Goal: Transaction & Acquisition: Obtain resource

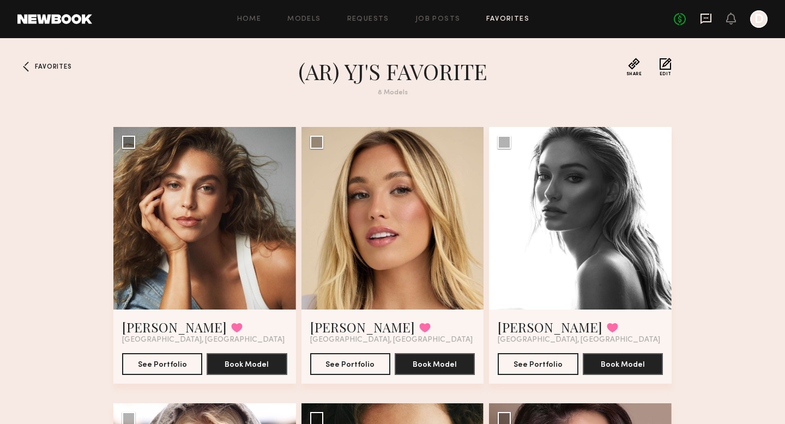
click at [709, 20] on icon at bounding box center [705, 19] width 11 height 10
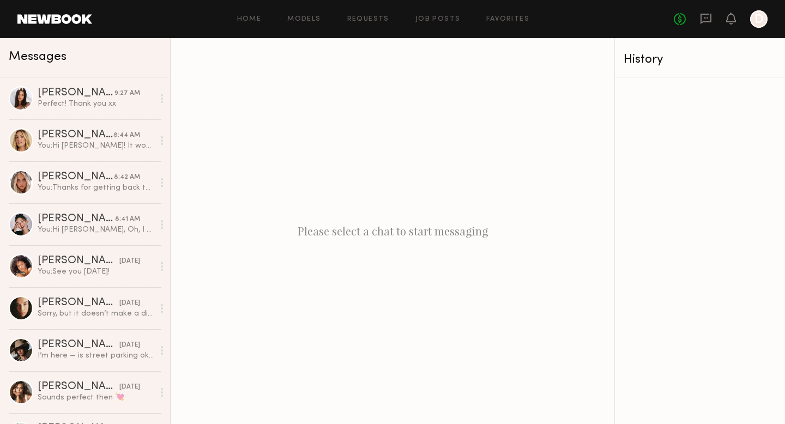
click at [506, 9] on header "Home Models Requests Job Posts Favorites Sign Out No fees up to $5,000 D" at bounding box center [392, 19] width 785 height 38
click at [504, 19] on link "Favorites" at bounding box center [507, 19] width 43 height 7
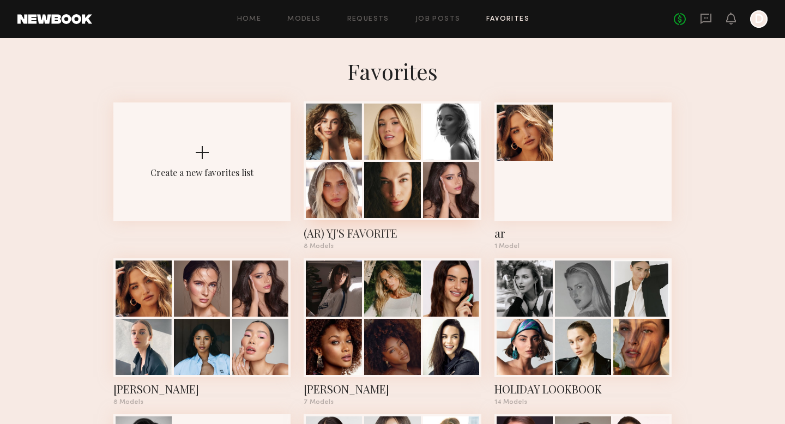
click at [403, 163] on div at bounding box center [392, 190] width 56 height 56
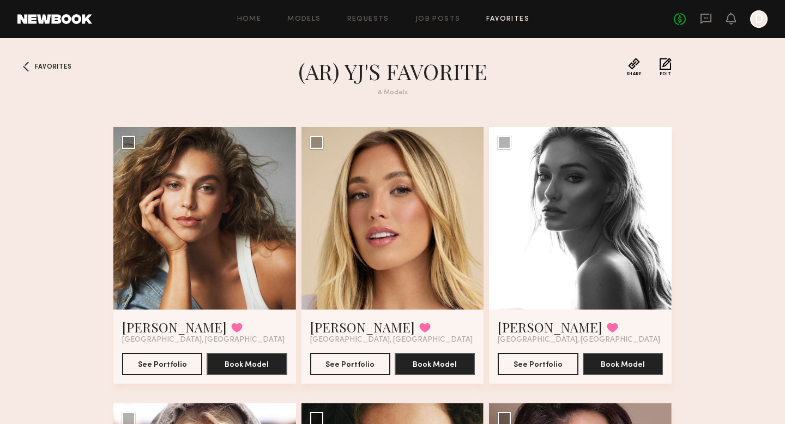
click at [502, 17] on link "Favorites" at bounding box center [507, 19] width 43 height 7
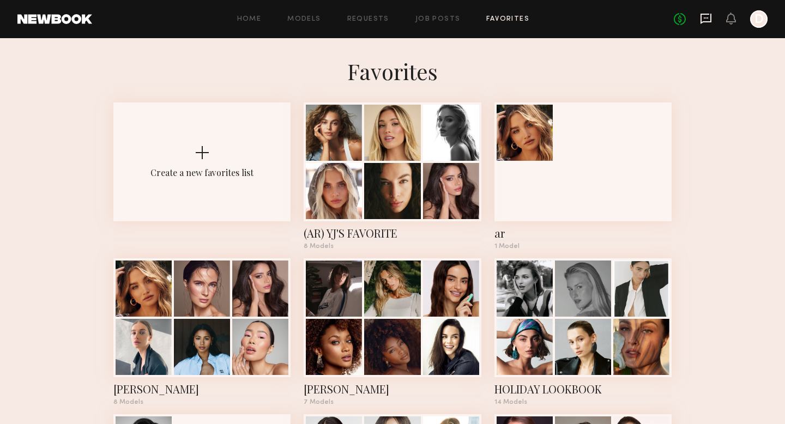
click at [708, 19] on icon at bounding box center [706, 19] width 12 height 12
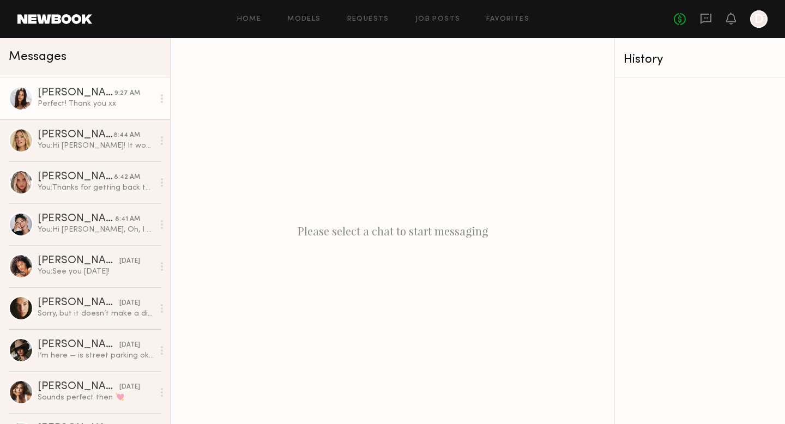
click at [84, 110] on link "[PERSON_NAME] 9:27 AM Perfect! Thank you xx" at bounding box center [85, 98] width 170 height 42
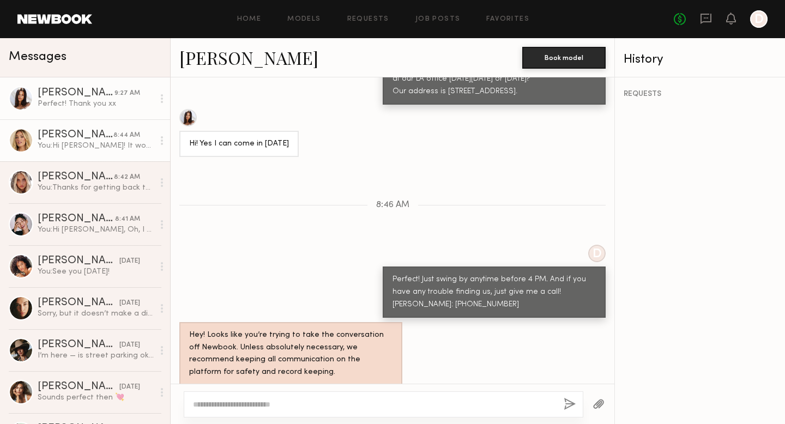
scroll to position [524, 0]
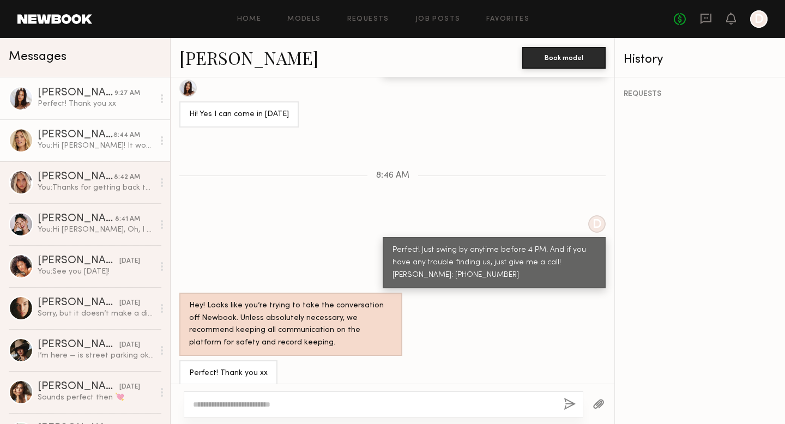
click at [82, 135] on div "[PERSON_NAME]" at bounding box center [76, 135] width 76 height 11
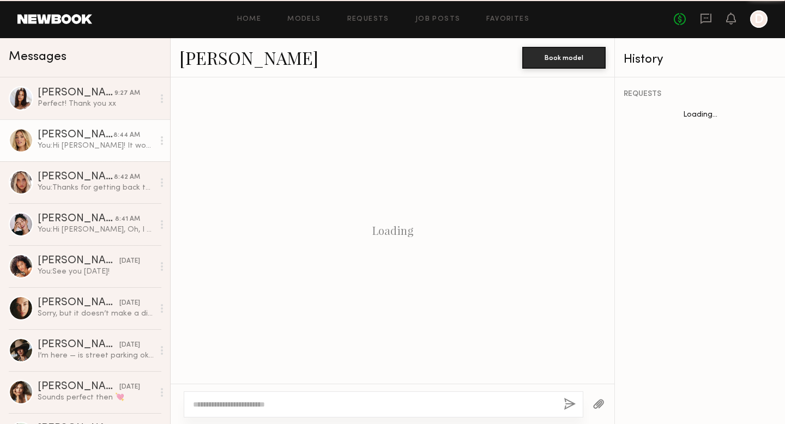
scroll to position [479, 0]
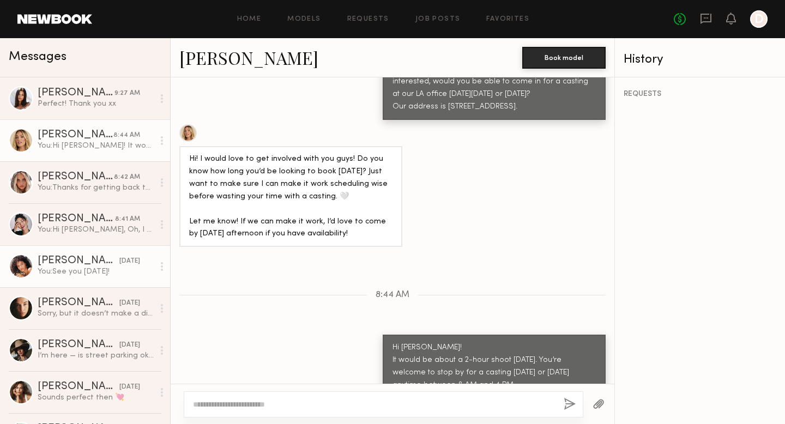
click at [76, 264] on div "[PERSON_NAME]" at bounding box center [79, 261] width 82 height 11
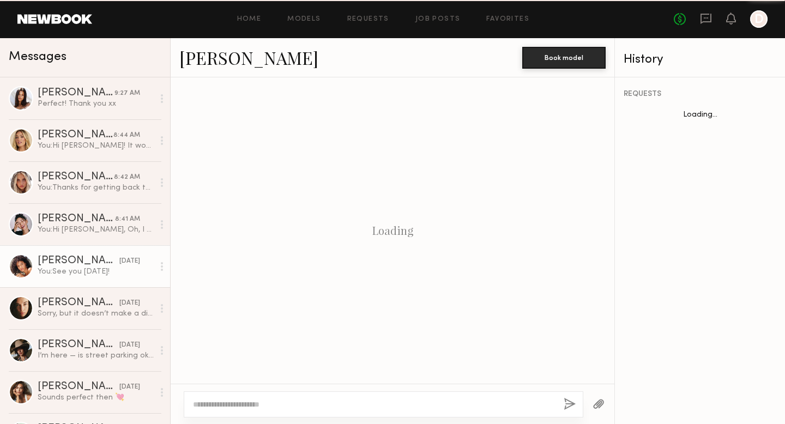
scroll to position [1293, 0]
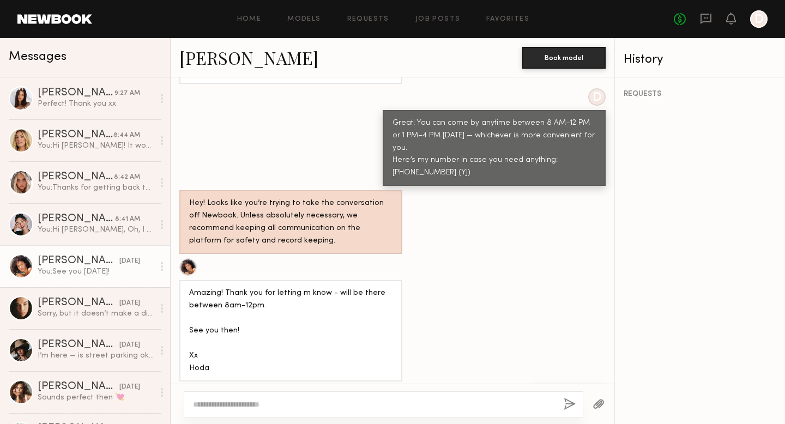
click at [194, 51] on link "[PERSON_NAME]" at bounding box center [248, 57] width 139 height 23
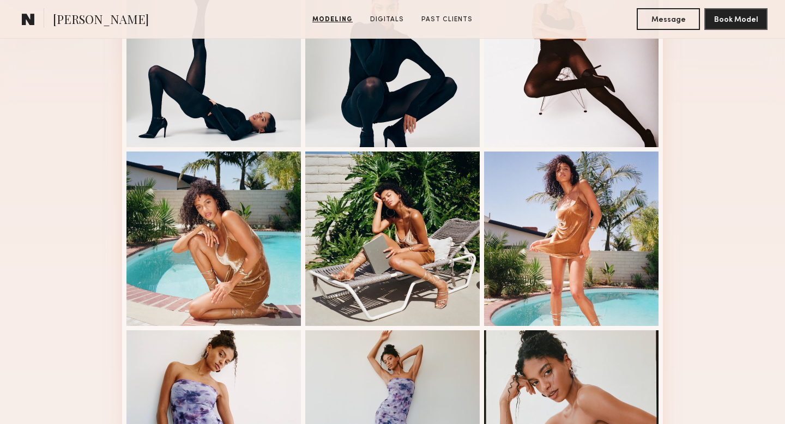
scroll to position [353, 0]
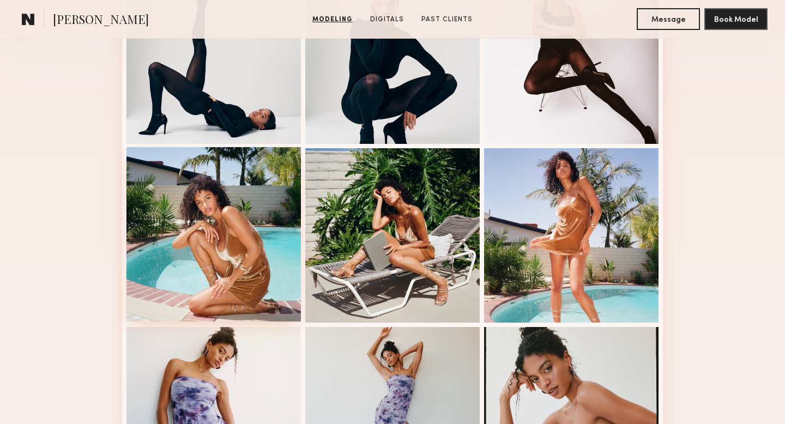
click at [215, 211] on div at bounding box center [213, 234] width 174 height 174
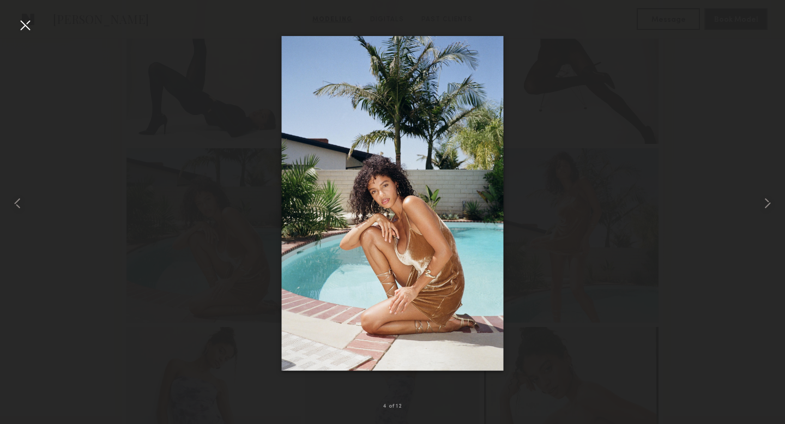
click at [697, 246] on div at bounding box center [392, 203] width 785 height 372
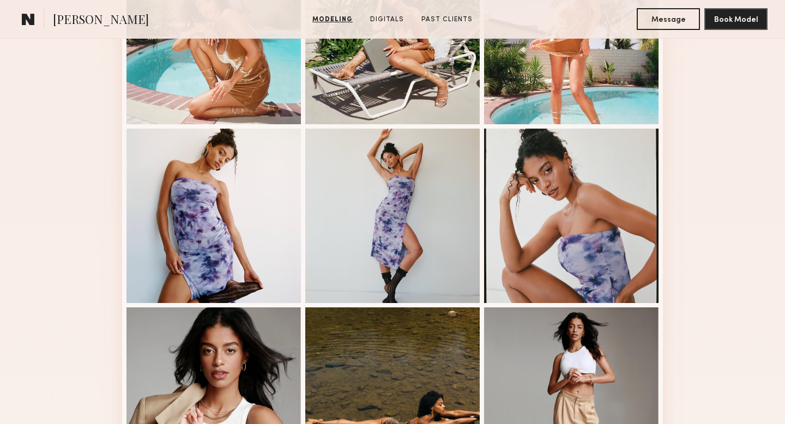
scroll to position [552, 0]
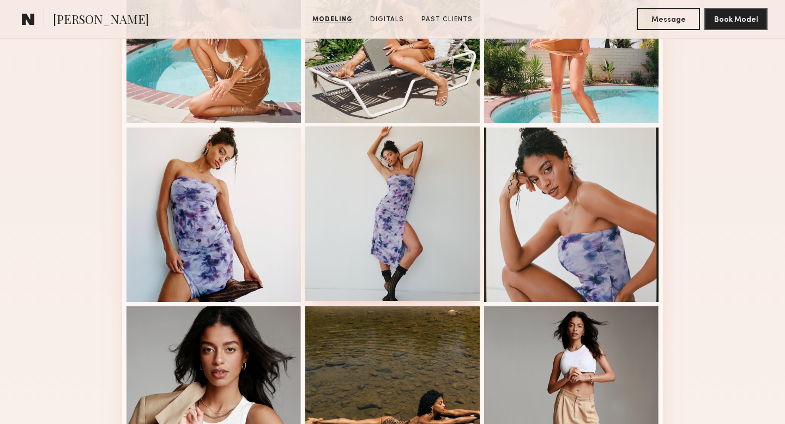
click at [343, 235] on div at bounding box center [392, 213] width 174 height 174
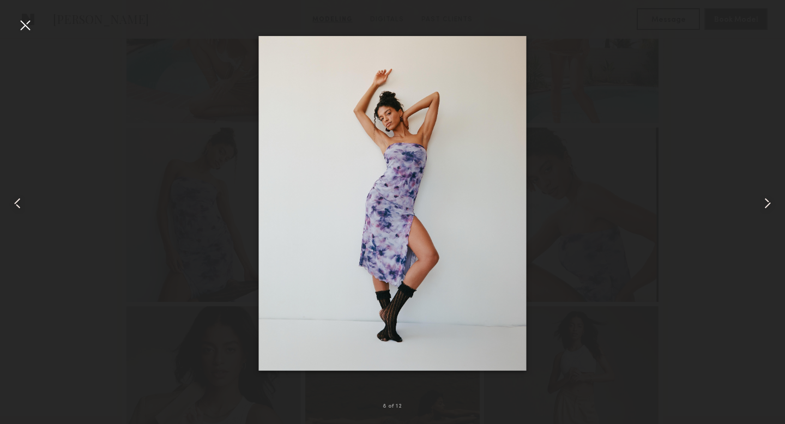
click at [776, 202] on div at bounding box center [769, 203] width 32 height 372
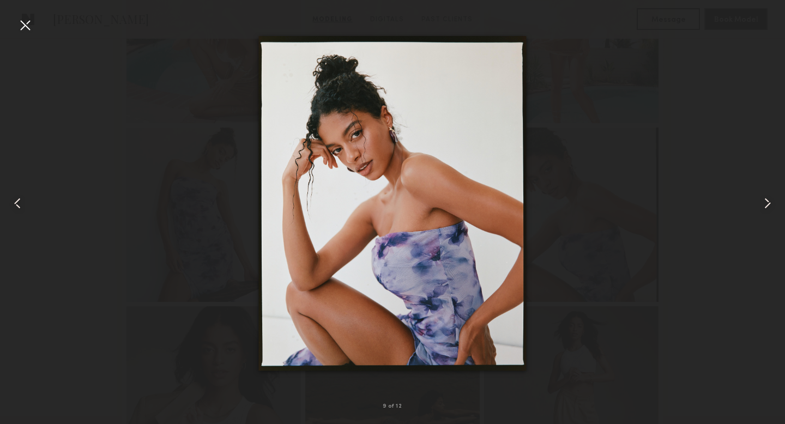
click at [26, 207] on common-icon at bounding box center [17, 203] width 17 height 17
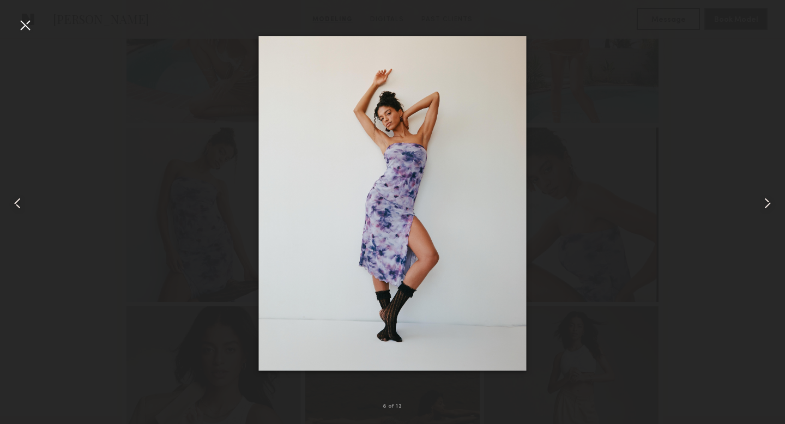
click at [26, 207] on common-icon at bounding box center [17, 203] width 17 height 17
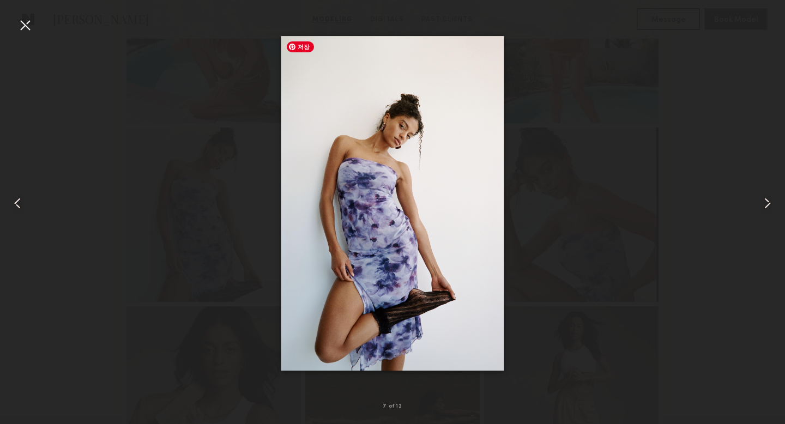
click at [652, 289] on div at bounding box center [392, 203] width 785 height 372
click at [697, 281] on div at bounding box center [392, 203] width 785 height 372
click at [769, 206] on common-icon at bounding box center [766, 203] width 17 height 17
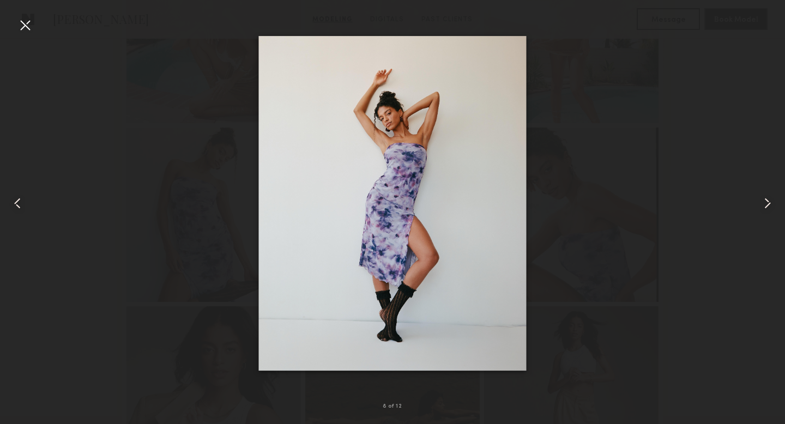
click at [27, 26] on div at bounding box center [24, 24] width 17 height 17
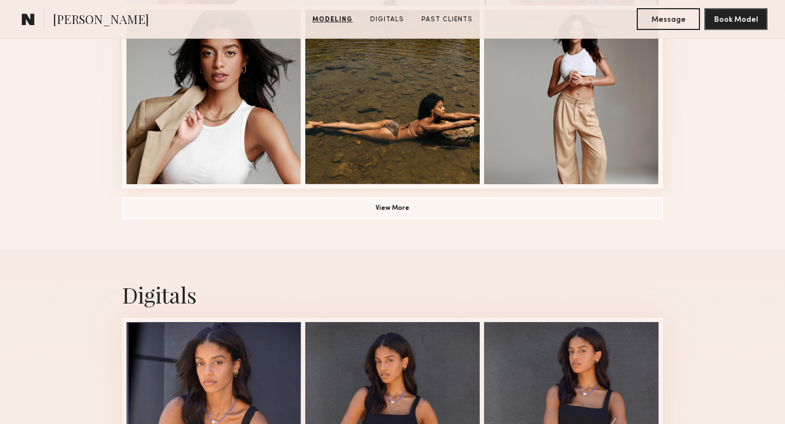
scroll to position [849, 0]
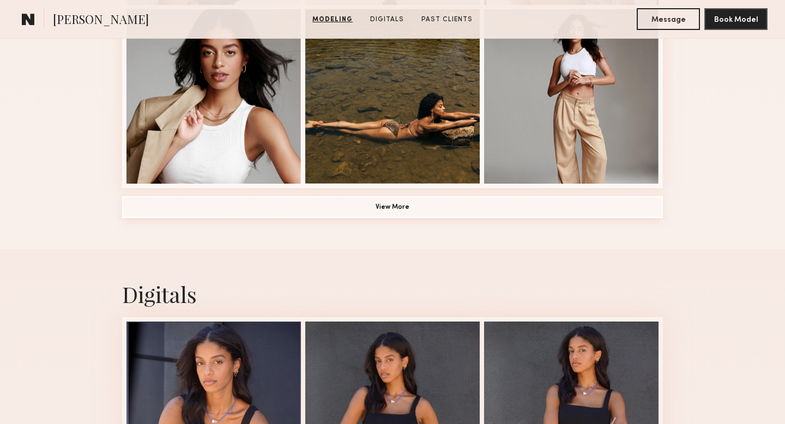
click at [356, 212] on button "View More" at bounding box center [392, 207] width 540 height 22
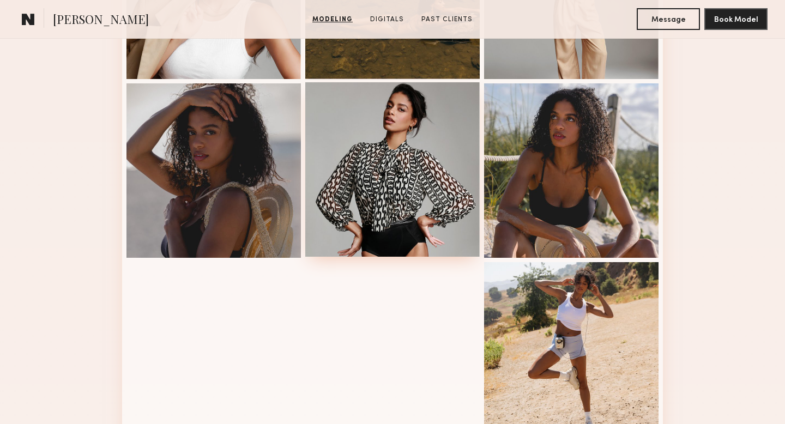
scroll to position [955, 0]
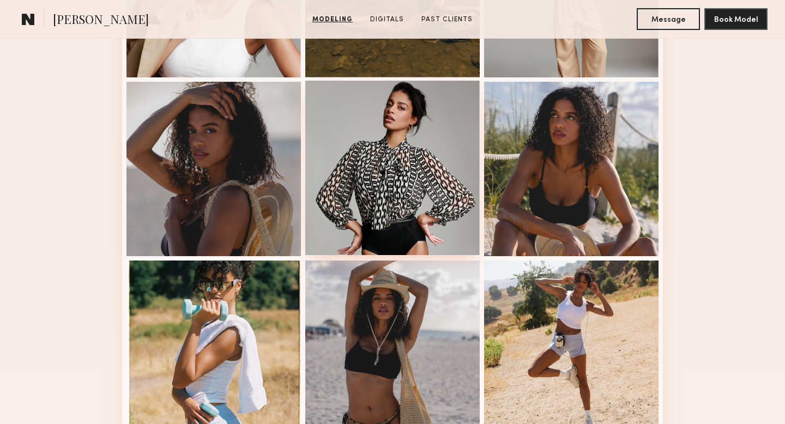
click at [344, 214] on div at bounding box center [392, 168] width 174 height 174
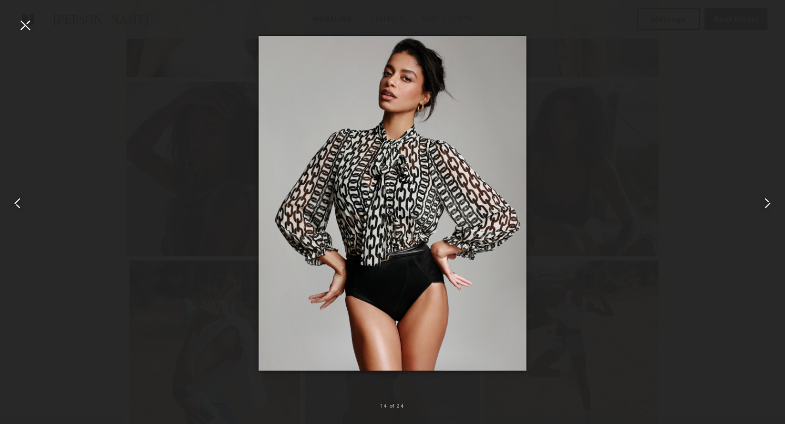
click at [735, 210] on div at bounding box center [392, 203] width 785 height 372
click at [720, 214] on div at bounding box center [392, 203] width 785 height 372
click at [778, 209] on div at bounding box center [769, 203] width 32 height 372
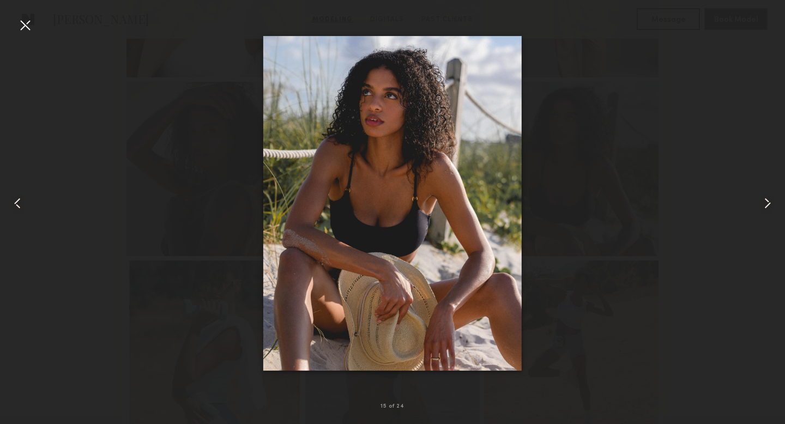
click at [778, 209] on div at bounding box center [769, 203] width 32 height 372
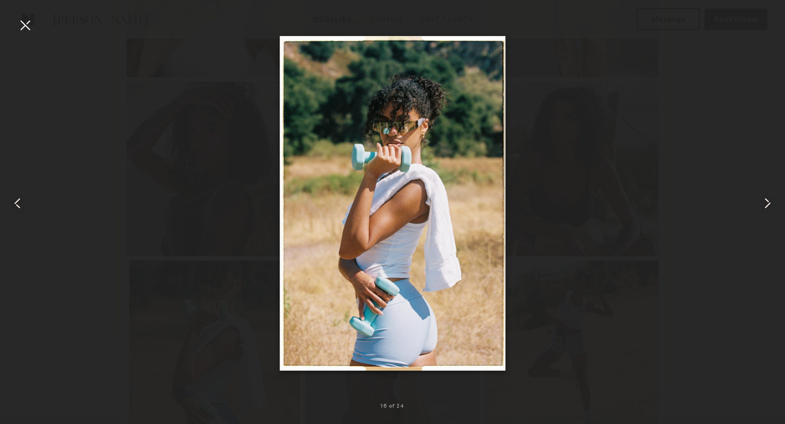
click at [778, 209] on div at bounding box center [769, 203] width 32 height 372
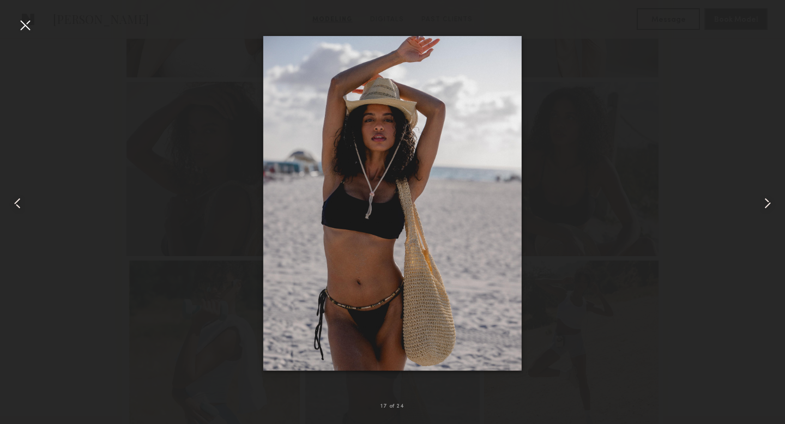
click at [778, 209] on div at bounding box center [769, 203] width 32 height 372
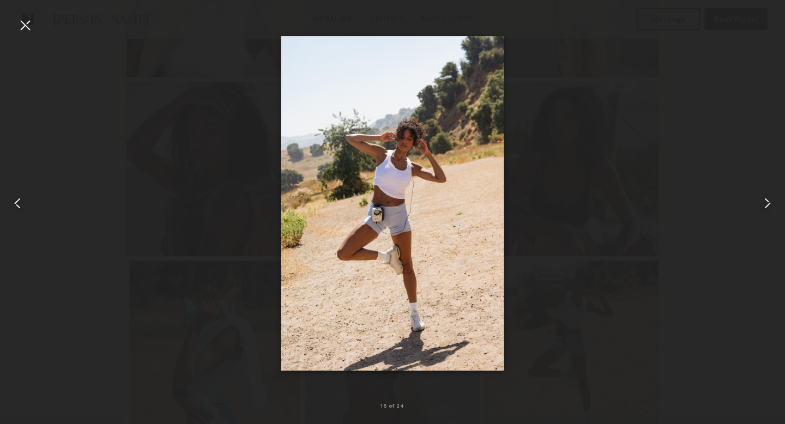
click at [778, 209] on div at bounding box center [769, 203] width 32 height 372
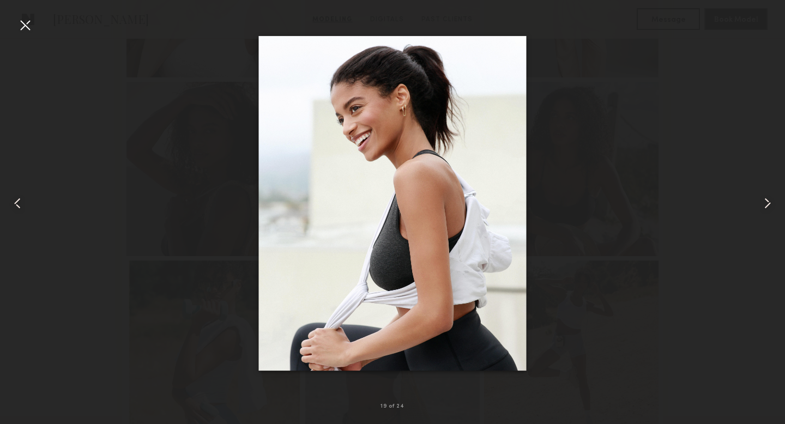
click at [778, 209] on div at bounding box center [769, 203] width 32 height 372
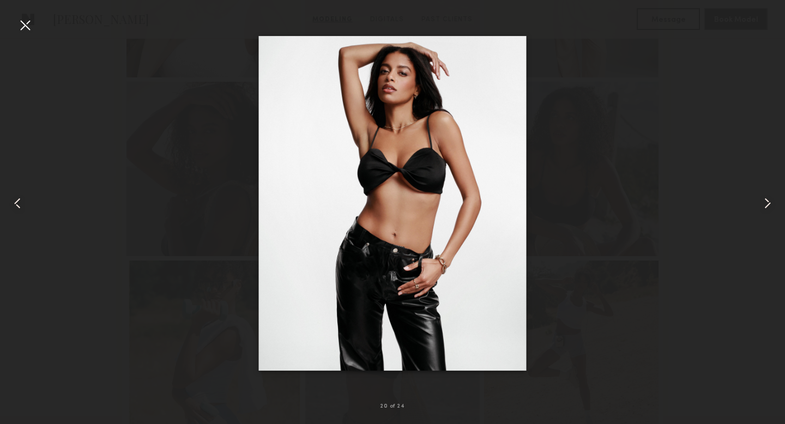
click at [20, 25] on div at bounding box center [24, 24] width 17 height 17
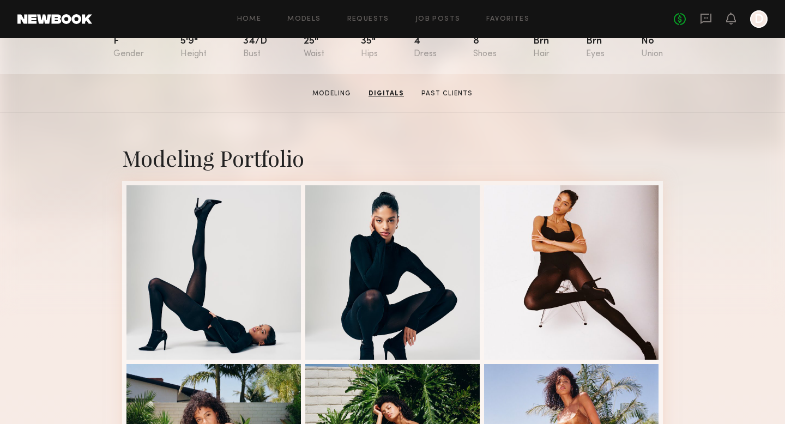
scroll to position [0, 0]
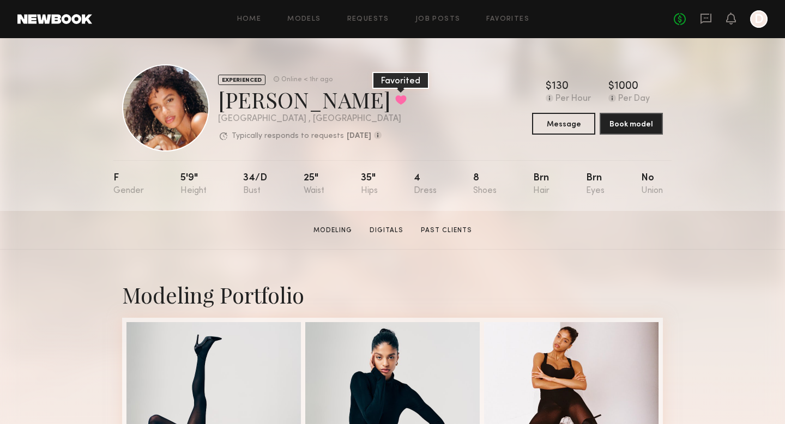
click at [395, 96] on button at bounding box center [400, 100] width 11 height 10
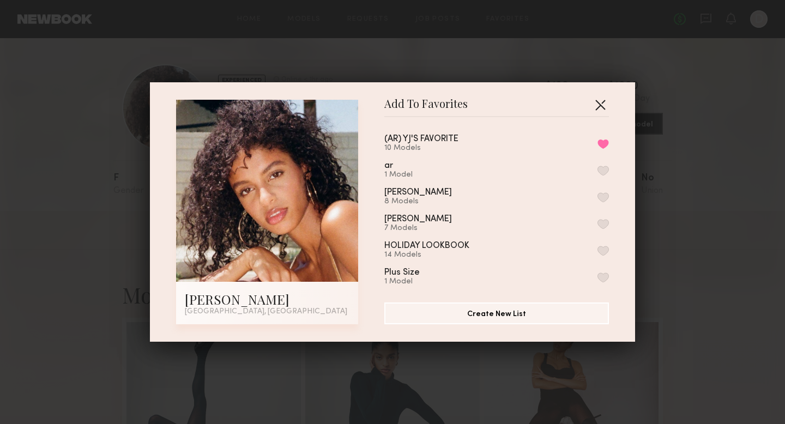
click at [599, 104] on button "button" at bounding box center [599, 104] width 17 height 17
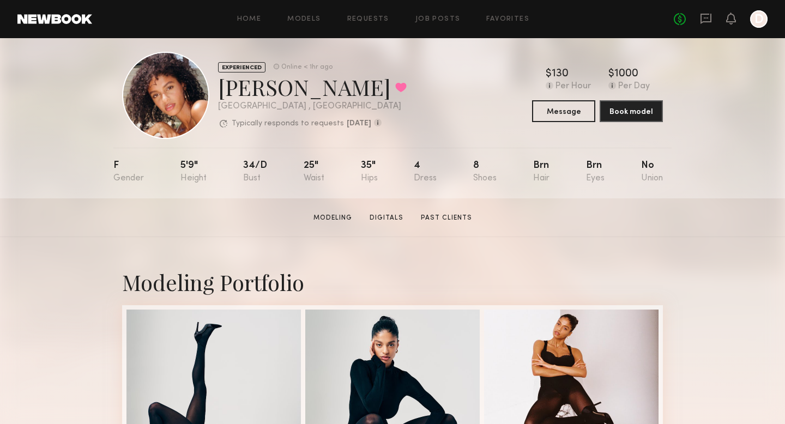
scroll to position [20, 0]
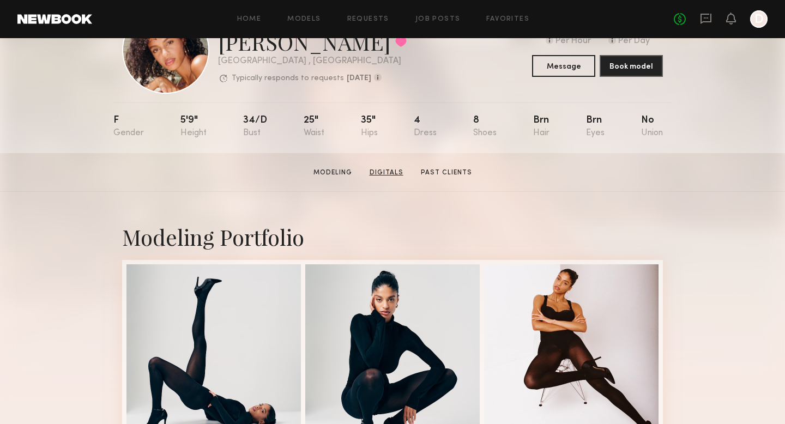
click at [389, 174] on link "Digitals" at bounding box center [386, 173] width 42 height 10
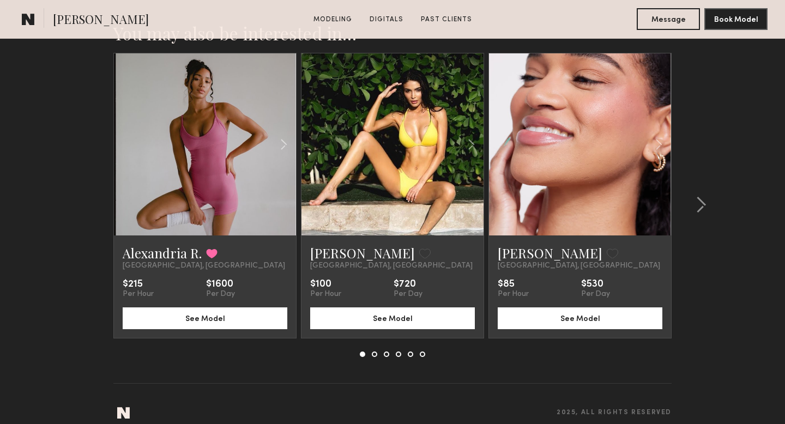
scroll to position [2420, 0]
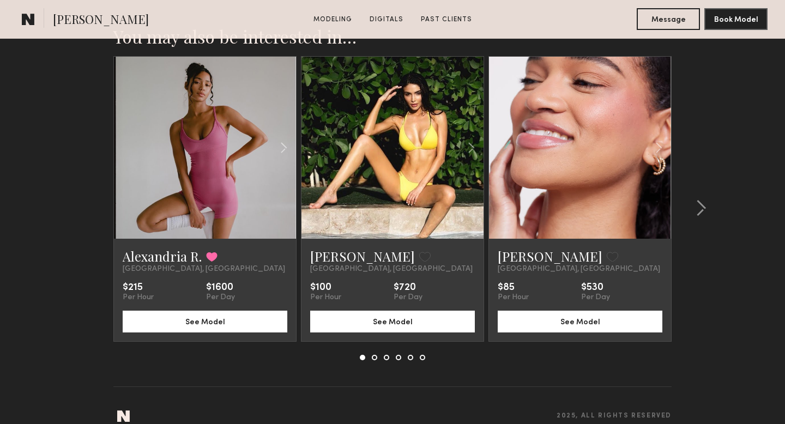
click at [354, 226] on div at bounding box center [392, 148] width 182 height 182
click at [394, 167] on link at bounding box center [392, 148] width 62 height 182
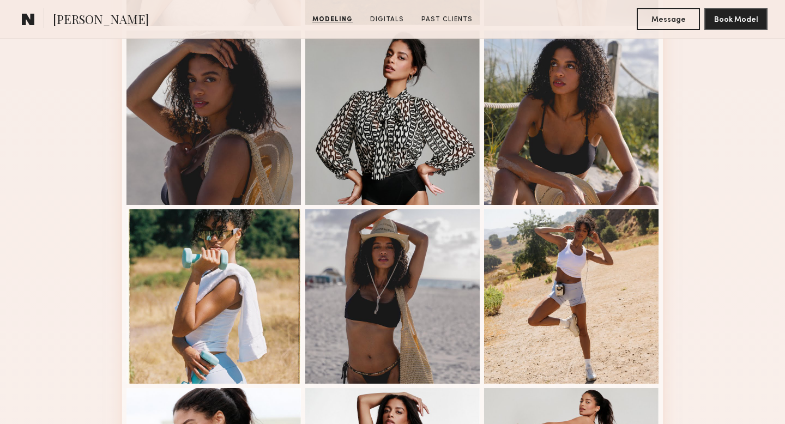
scroll to position [1085, 0]
